Goal: Task Accomplishment & Management: Complete application form

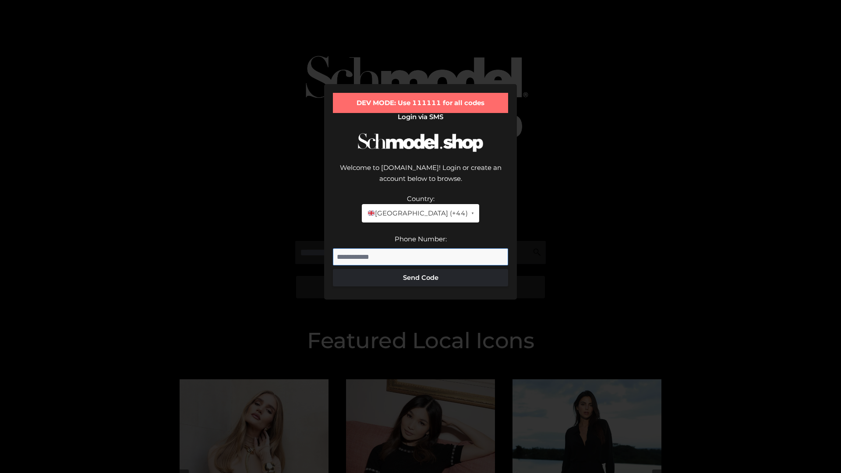
click at [421, 248] on input "Phone Number:" at bounding box center [420, 257] width 175 height 18
type input "**********"
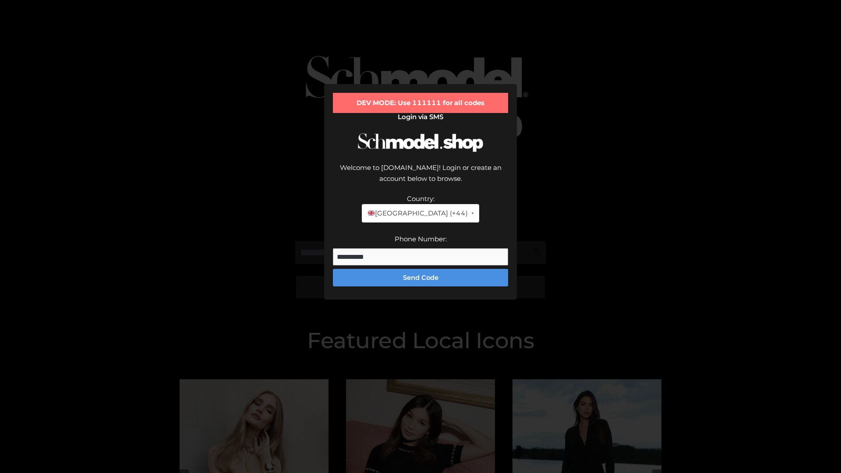
click at [421, 269] on button "Send Code" at bounding box center [420, 278] width 175 height 18
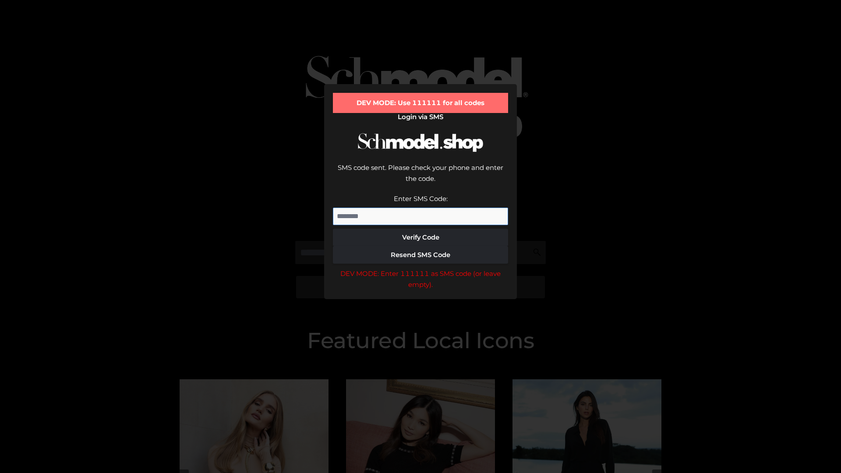
click at [421, 208] on input "Enter SMS Code:" at bounding box center [420, 217] width 175 height 18
type input "******"
click at [421, 229] on button "Verify Code" at bounding box center [420, 238] width 175 height 18
click at [421, 268] on div "DEV MODE: Enter 111111 as SMS code (or leave empty)." at bounding box center [420, 279] width 175 height 22
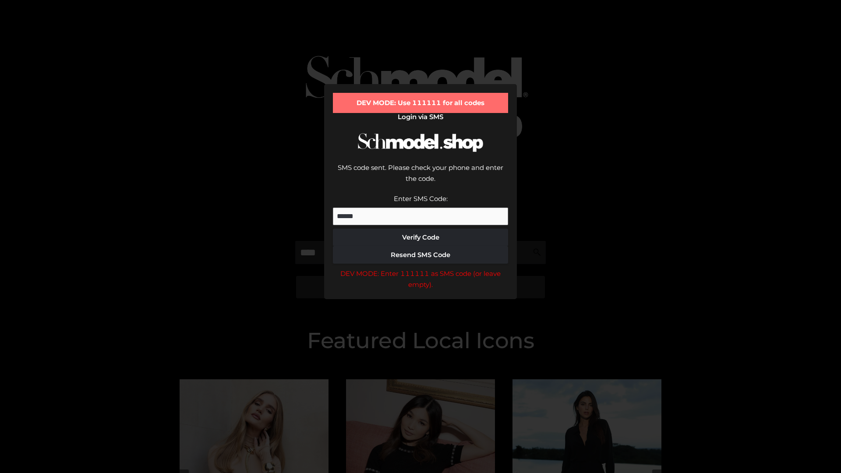
click at [421, 268] on div "DEV MODE: Enter 111111 as SMS code (or leave empty)." at bounding box center [420, 279] width 175 height 22
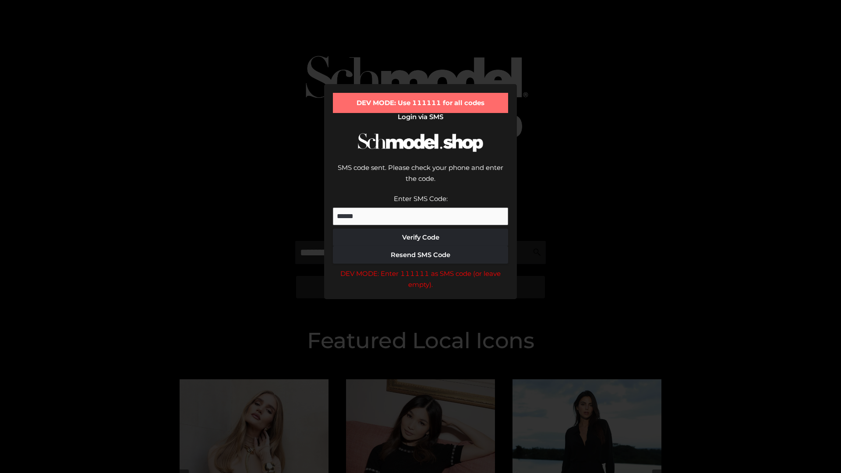
click at [421, 268] on div "DEV MODE: Enter 111111 as SMS code (or leave empty)." at bounding box center [420, 279] width 175 height 22
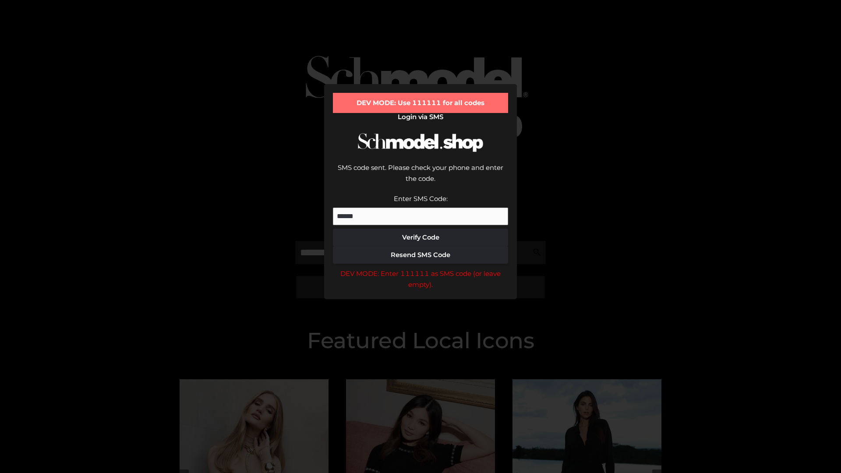
click at [421, 268] on div "DEV MODE: Enter 111111 as SMS code (or leave empty)." at bounding box center [420, 279] width 175 height 22
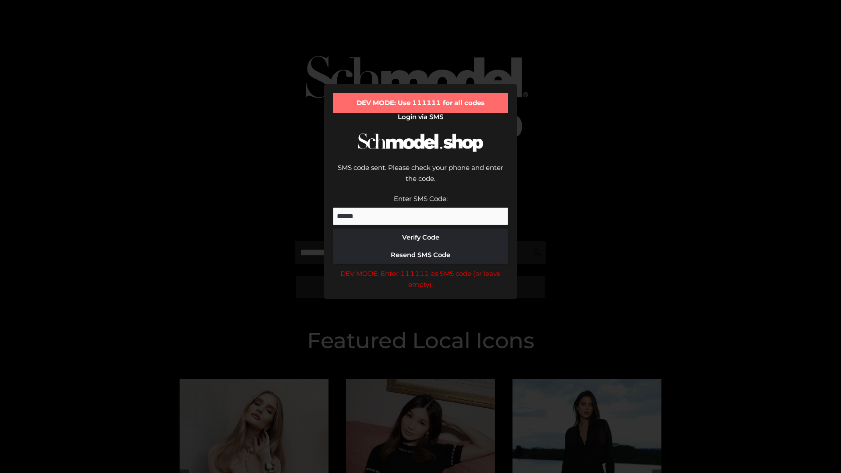
click at [421, 268] on div "DEV MODE: Enter 111111 as SMS code (or leave empty)." at bounding box center [420, 279] width 175 height 22
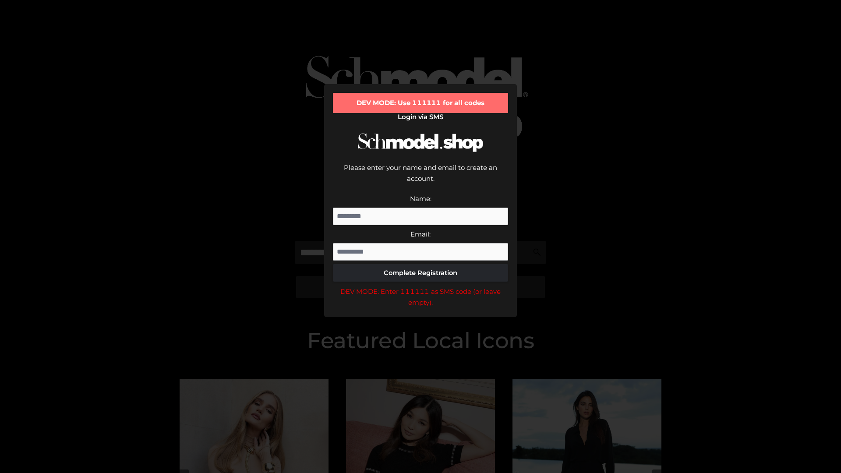
click at [421, 286] on div "DEV MODE: Enter 111111 as SMS code (or leave empty)." at bounding box center [420, 297] width 175 height 22
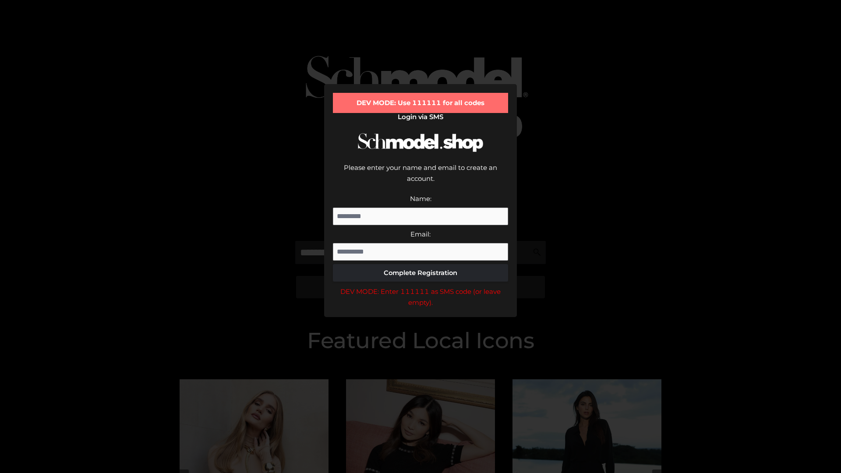
click at [421, 286] on div "DEV MODE: Enter 111111 as SMS code (or leave empty)." at bounding box center [420, 297] width 175 height 22
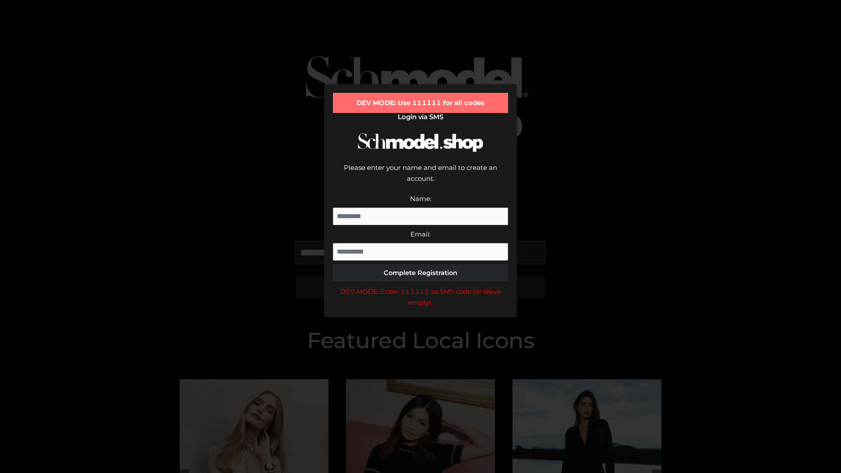
scroll to position [0, 32]
click at [421, 286] on div "DEV MODE: Enter 111111 as SMS code (or leave empty)." at bounding box center [420, 297] width 175 height 22
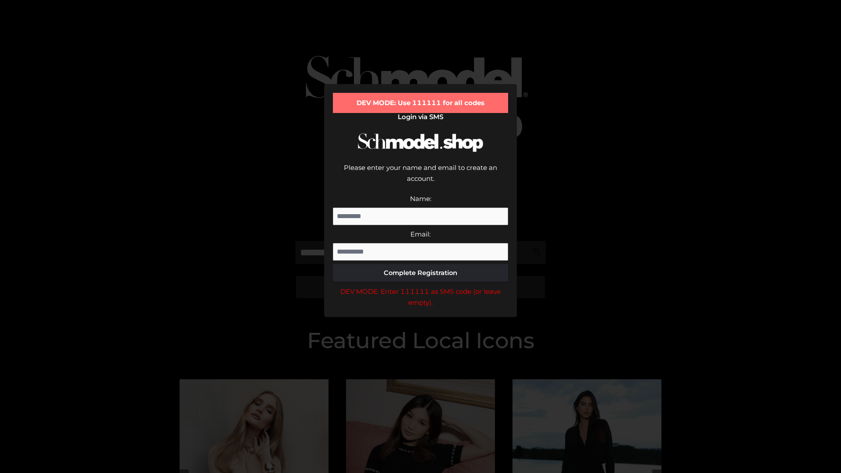
click at [421, 286] on div "DEV MODE: Enter 111111 as SMS code (or leave empty)." at bounding box center [420, 297] width 175 height 22
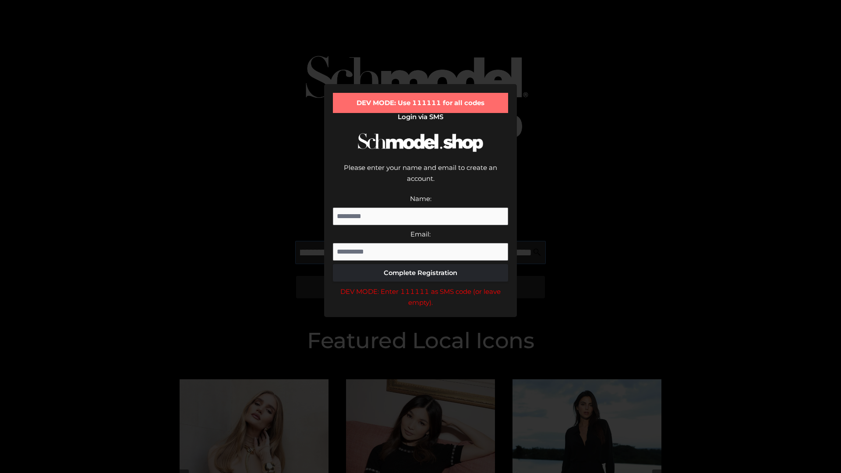
scroll to position [0, 85]
click at [421, 286] on div "DEV MODE: Enter 111111 as SMS code (or leave empty)." at bounding box center [420, 297] width 175 height 22
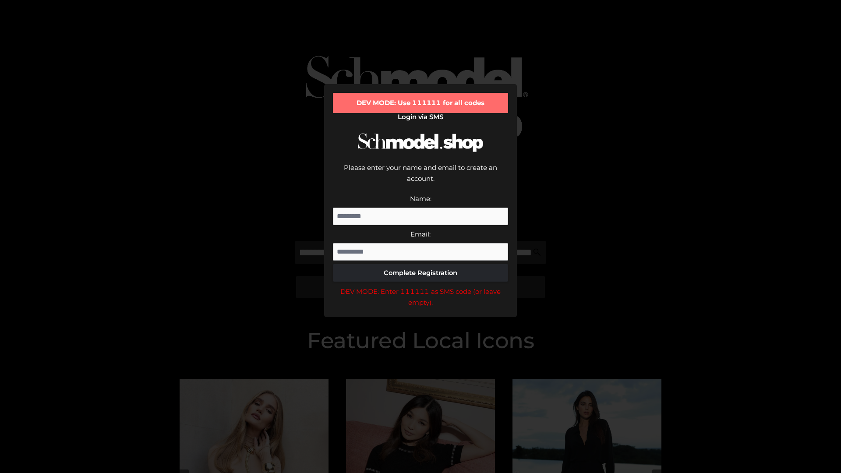
click at [421, 286] on div "DEV MODE: Enter 111111 as SMS code (or leave empty)." at bounding box center [420, 297] width 175 height 22
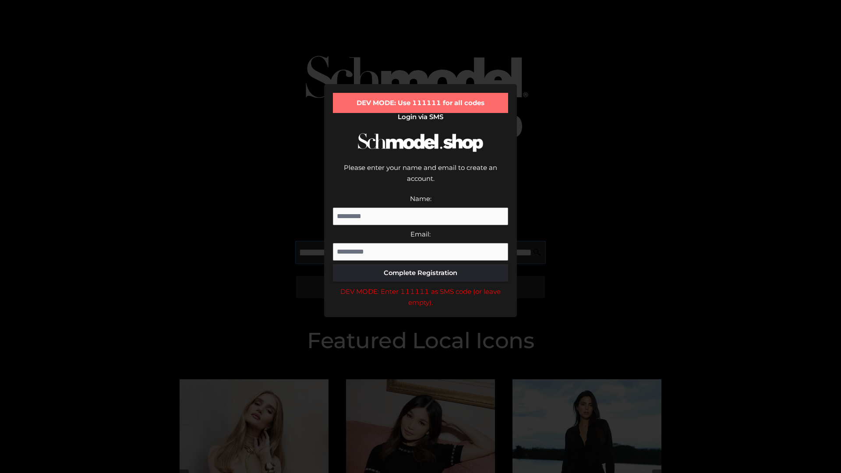
scroll to position [0, 140]
click at [421, 286] on div "DEV MODE: Enter 111111 as SMS code (or leave empty)." at bounding box center [420, 297] width 175 height 22
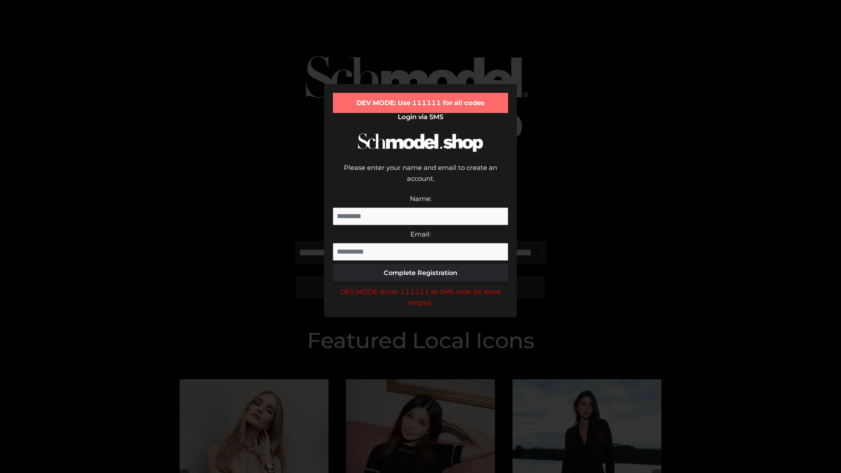
click at [421, 286] on div "DEV MODE: Enter 111111 as SMS code (or leave empty)." at bounding box center [420, 297] width 175 height 22
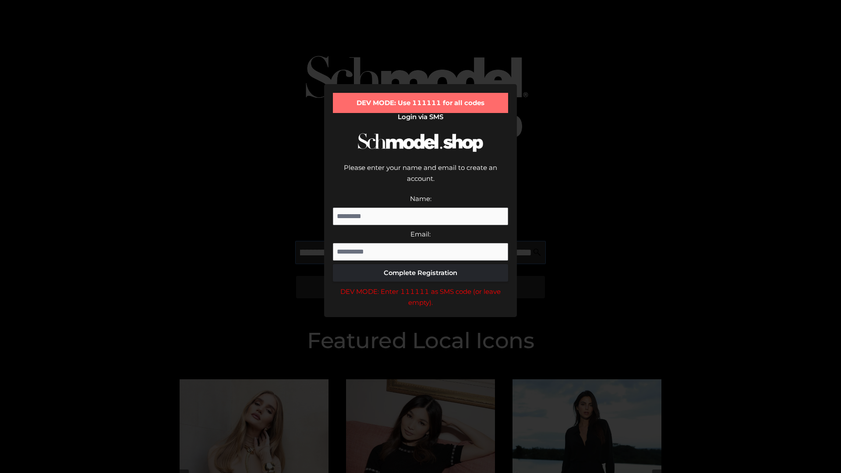
scroll to position [0, 191]
click at [421, 286] on div "DEV MODE: Enter 111111 as SMS code (or leave empty)." at bounding box center [420, 297] width 175 height 22
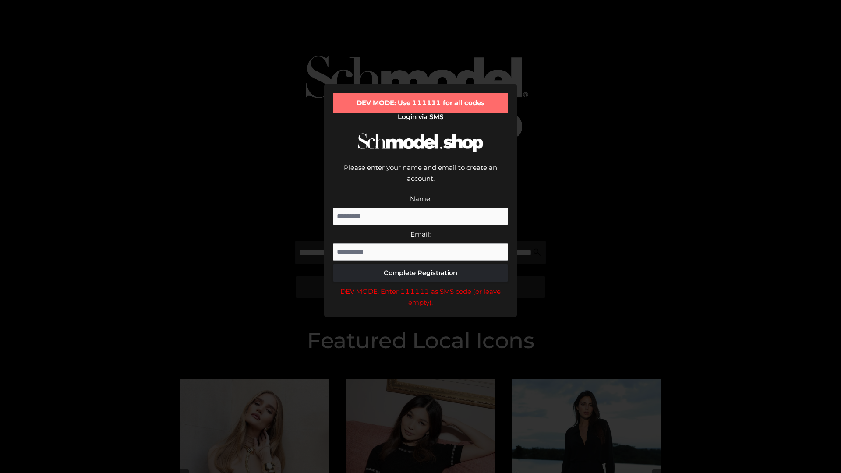
click at [421, 286] on div "DEV MODE: Enter 111111 as SMS code (or leave empty)." at bounding box center [420, 297] width 175 height 22
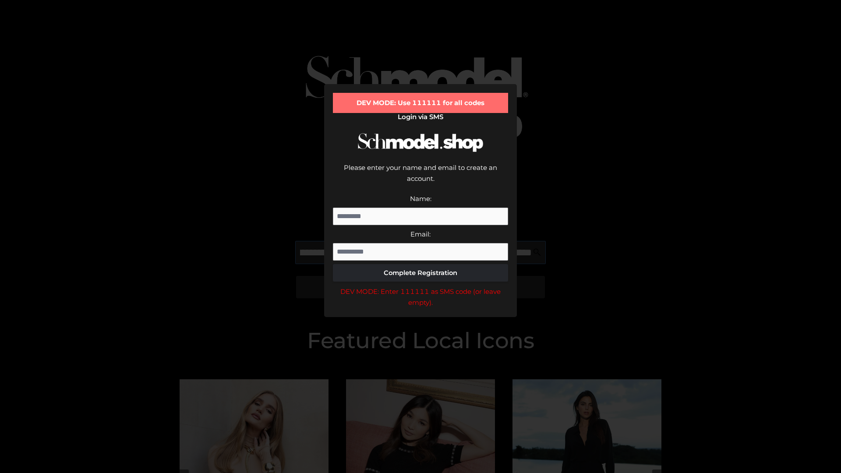
scroll to position [0, 244]
click at [421, 286] on div "DEV MODE: Enter 111111 as SMS code (or leave empty)." at bounding box center [420, 297] width 175 height 22
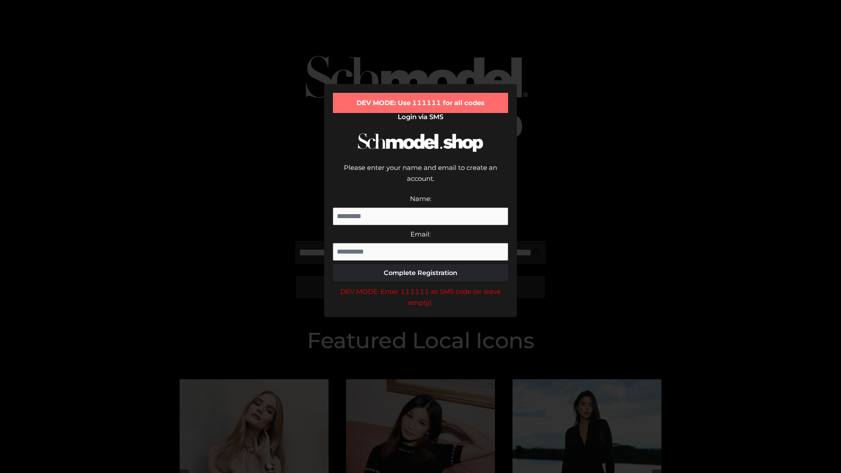
click at [421, 286] on div "DEV MODE: Enter 111111 as SMS code (or leave empty)." at bounding box center [420, 297] width 175 height 22
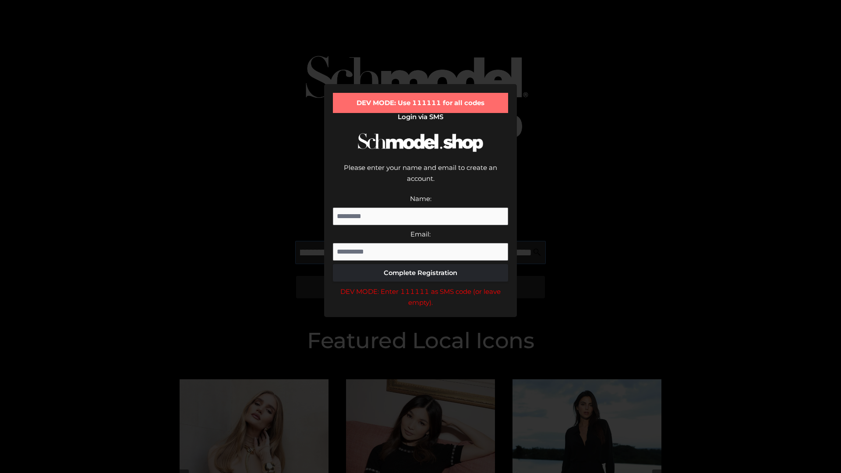
scroll to position [0, 299]
click at [421, 286] on div "DEV MODE: Enter 111111 as SMS code (or leave empty)." at bounding box center [420, 297] width 175 height 22
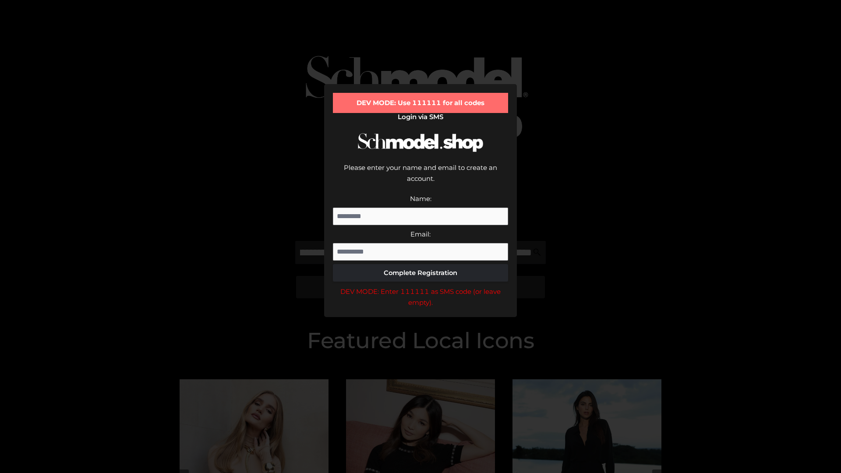
click at [421, 286] on div "DEV MODE: Enter 111111 as SMS code (or leave empty)." at bounding box center [420, 297] width 175 height 22
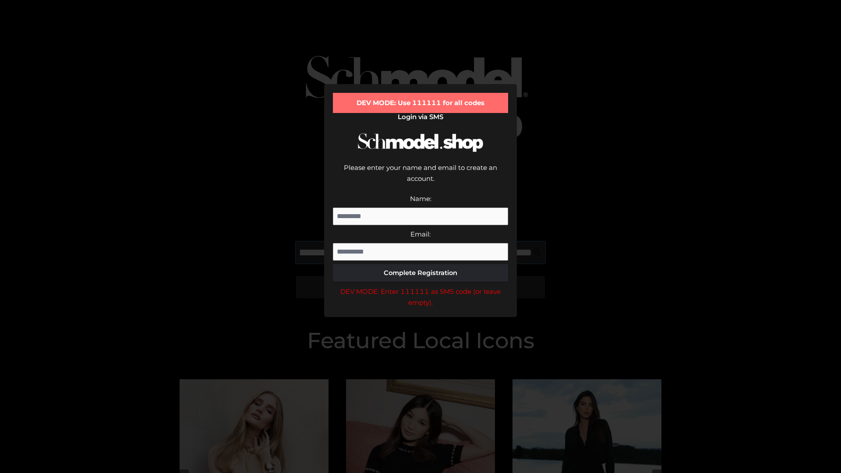
scroll to position [0, 349]
click at [421, 286] on div "DEV MODE: Enter 111111 as SMS code (or leave empty)." at bounding box center [420, 297] width 175 height 22
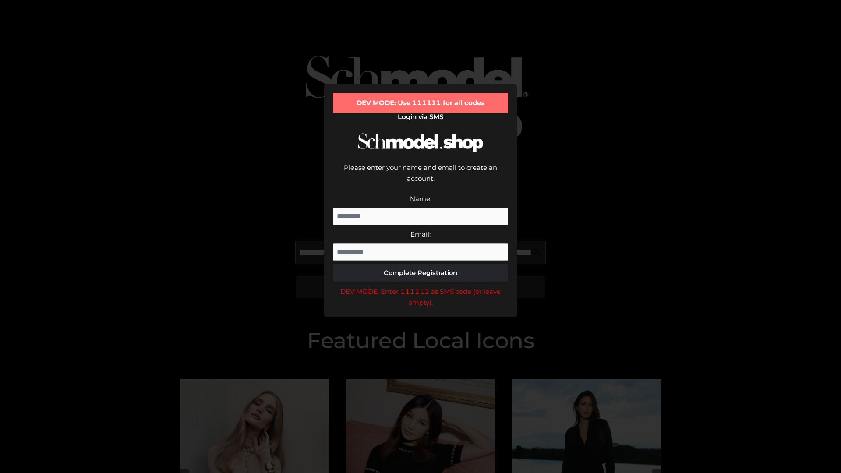
type input "**********"
